Goal: Find specific page/section: Find specific page/section

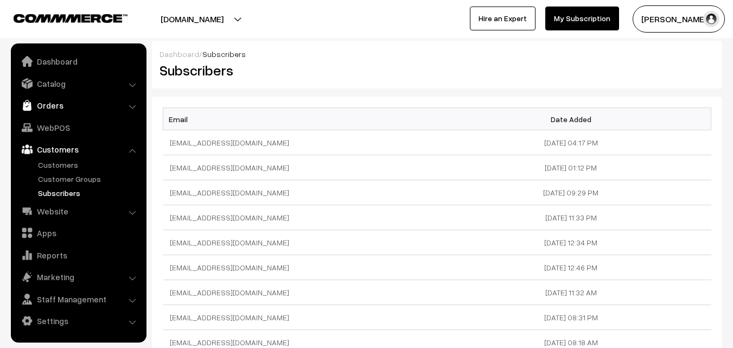
click at [56, 104] on link "Orders" at bounding box center [78, 105] width 129 height 20
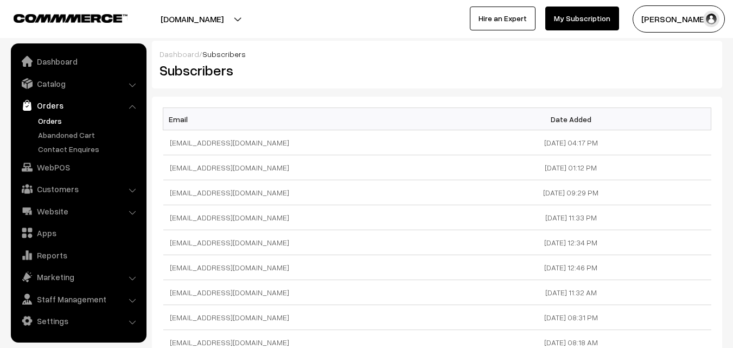
click at [50, 119] on link "Orders" at bounding box center [88, 120] width 107 height 11
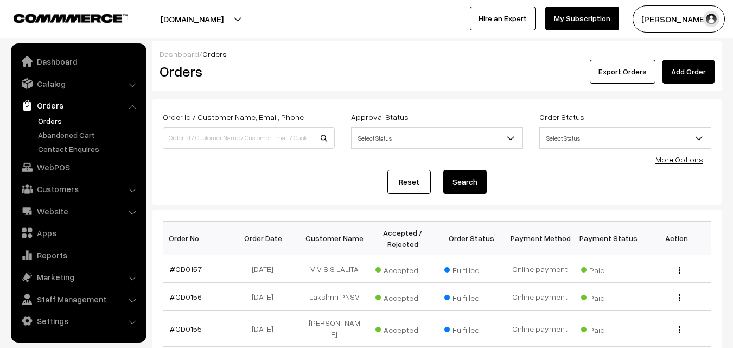
click at [69, 127] on ul "Orders" at bounding box center [79, 135] width 130 height 40
click at [72, 131] on link "Abandoned Cart" at bounding box center [88, 134] width 107 height 11
